Goal: Task Accomplishment & Management: Use online tool/utility

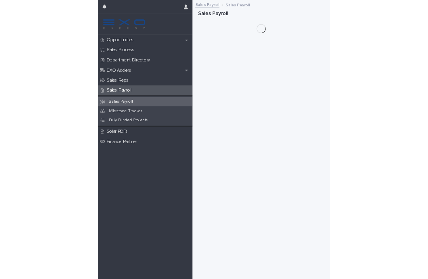
scroll to position [0, 0]
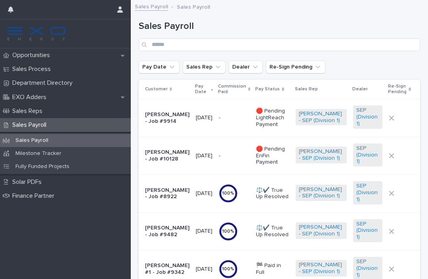
click at [65, 56] on div "Opportunities" at bounding box center [65, 55] width 131 height 14
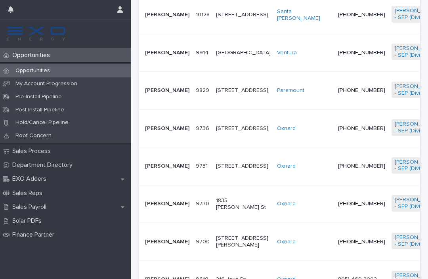
scroll to position [247, 0]
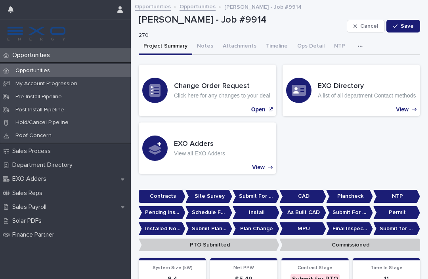
click at [203, 45] on button "Notes" at bounding box center [205, 46] width 26 height 17
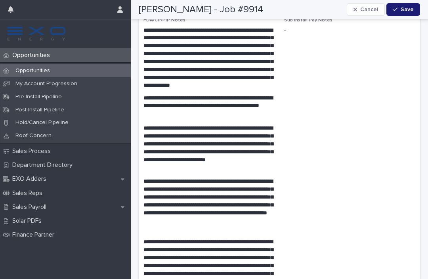
scroll to position [1539, 0]
